Goal: Find specific page/section: Find specific page/section

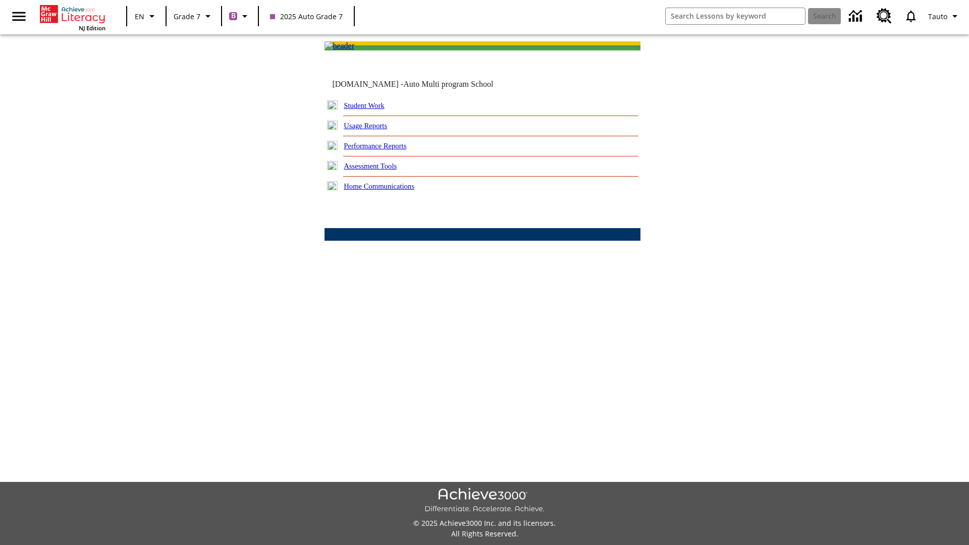
click at [371, 109] on link "Student Work" at bounding box center [364, 105] width 40 height 8
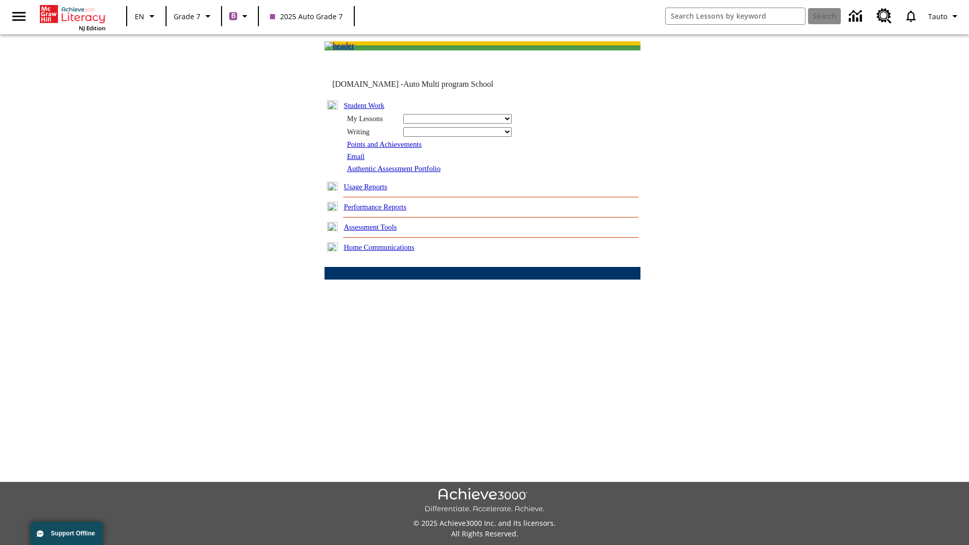
click at [356, 160] on link "Email" at bounding box center [356, 156] width 18 height 8
